Goal: Task Accomplishment & Management: Manage account settings

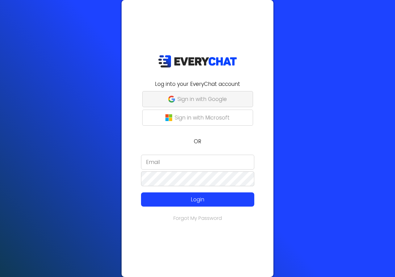
click at [186, 102] on p "Sign in with Google" at bounding box center [202, 99] width 49 height 8
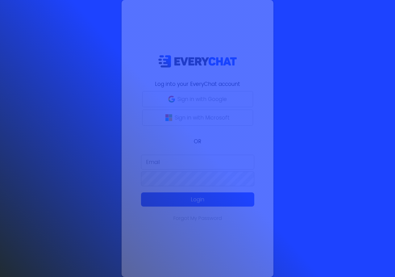
click at [165, 128] on div at bounding box center [197, 138] width 395 height 277
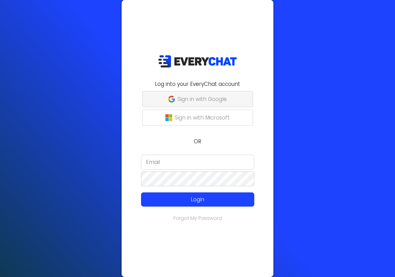
click at [180, 101] on p "Sign in with Google" at bounding box center [202, 99] width 49 height 8
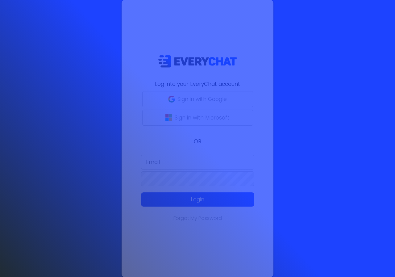
click at [395, 57] on div at bounding box center [197, 138] width 395 height 277
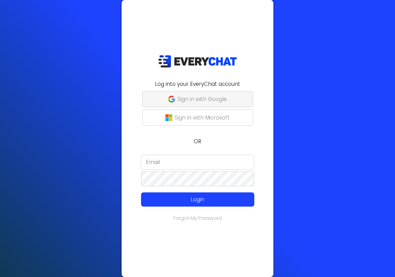
click at [186, 98] on p "Sign in with Google" at bounding box center [202, 99] width 49 height 8
click at [197, 141] on p "OR" at bounding box center [197, 141] width 144 height 8
